Goal: Contribute content: Contribute content

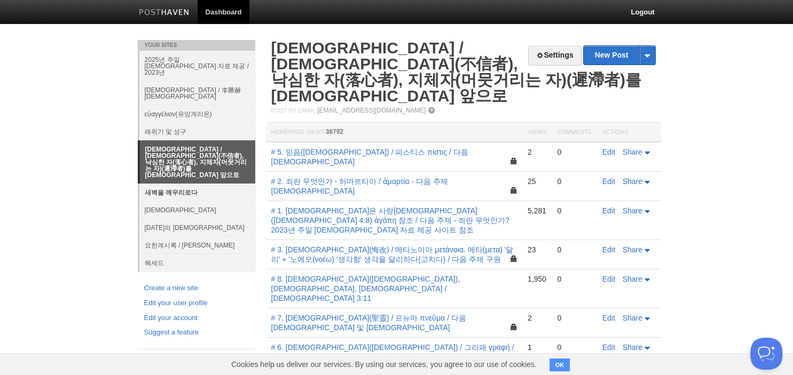
click at [174, 184] on link "새벽을 깨우리로다" at bounding box center [197, 193] width 116 height 18
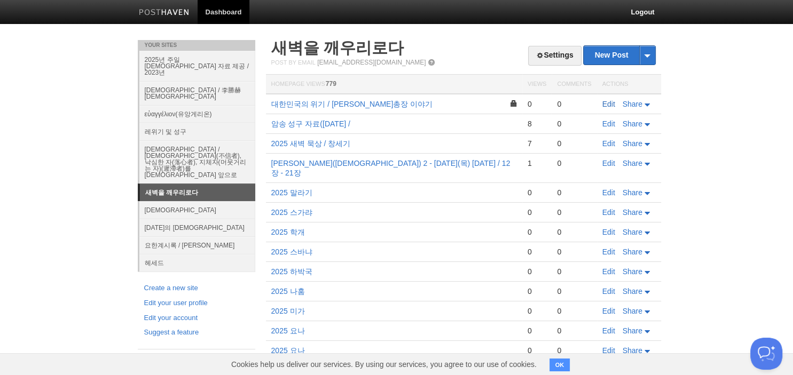
click at [610, 105] on link "Edit" at bounding box center [608, 104] width 13 height 9
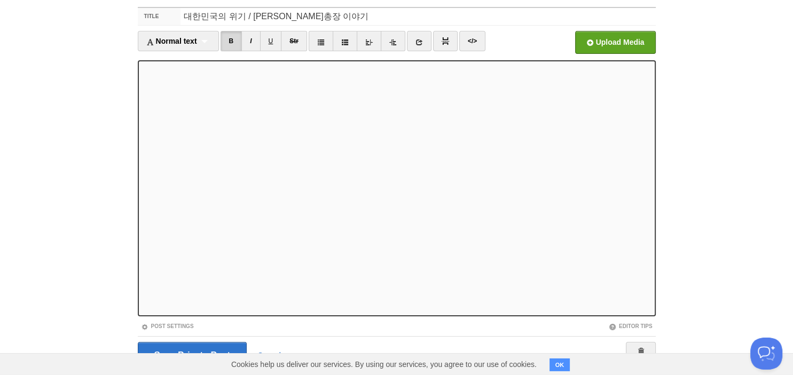
scroll to position [73, 0]
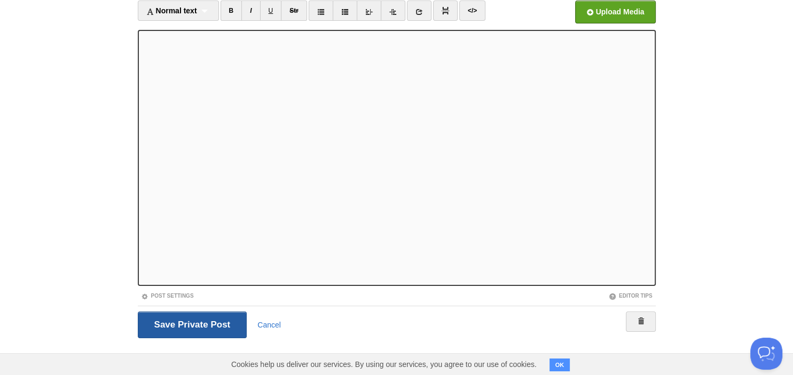
click at [171, 330] on input "Save Private Post" at bounding box center [192, 325] width 109 height 27
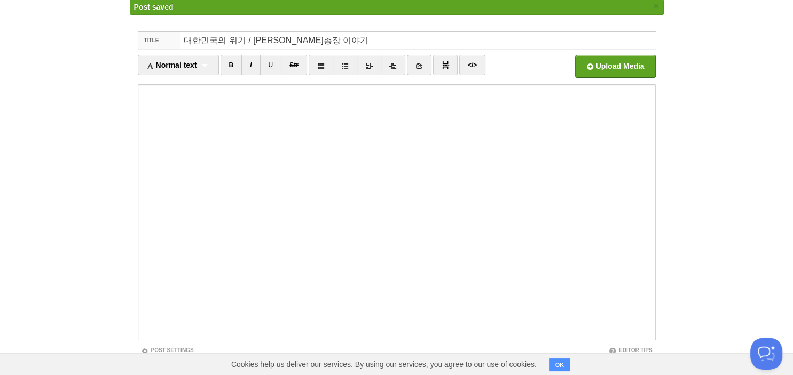
scroll to position [40, 0]
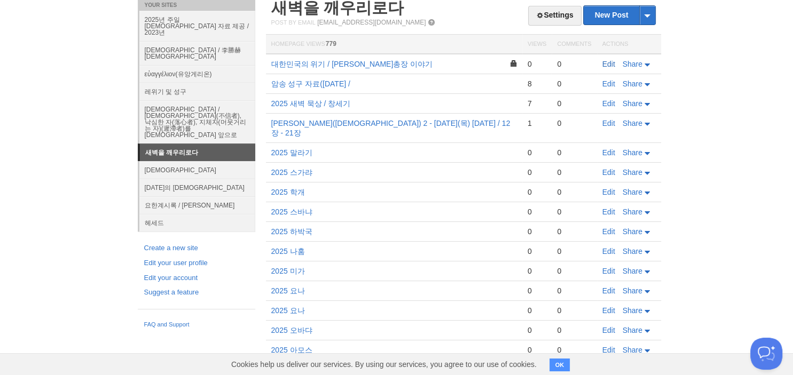
click at [611, 65] on link "Edit" at bounding box center [608, 64] width 13 height 9
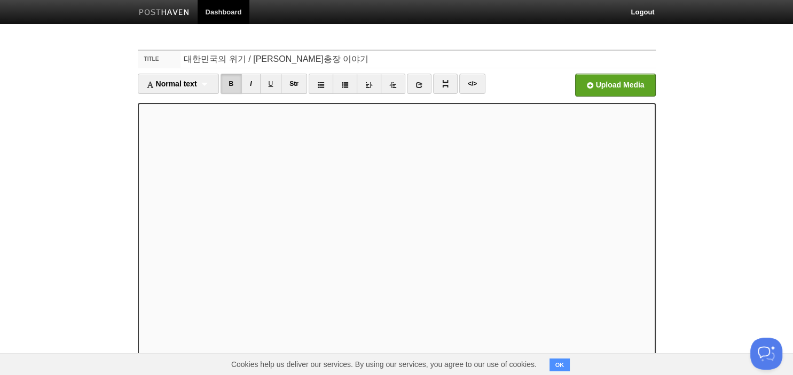
scroll to position [73, 0]
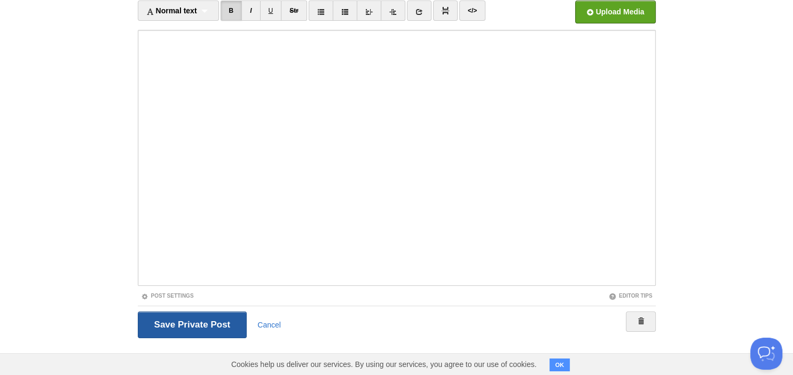
click at [188, 323] on input "Save Private Post" at bounding box center [192, 325] width 109 height 27
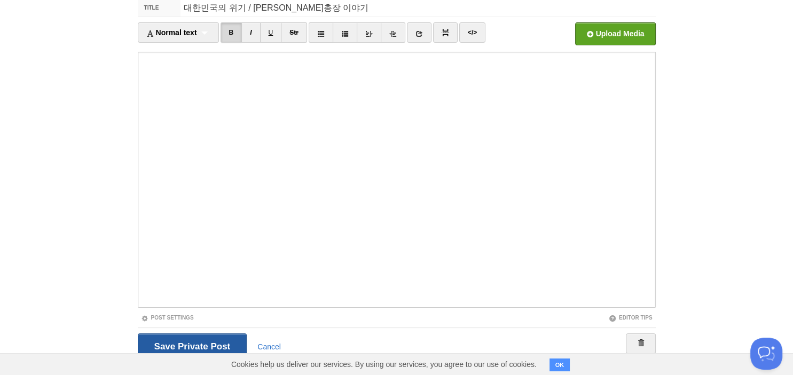
scroll to position [40, 0]
